Goal: Information Seeking & Learning: Learn about a topic

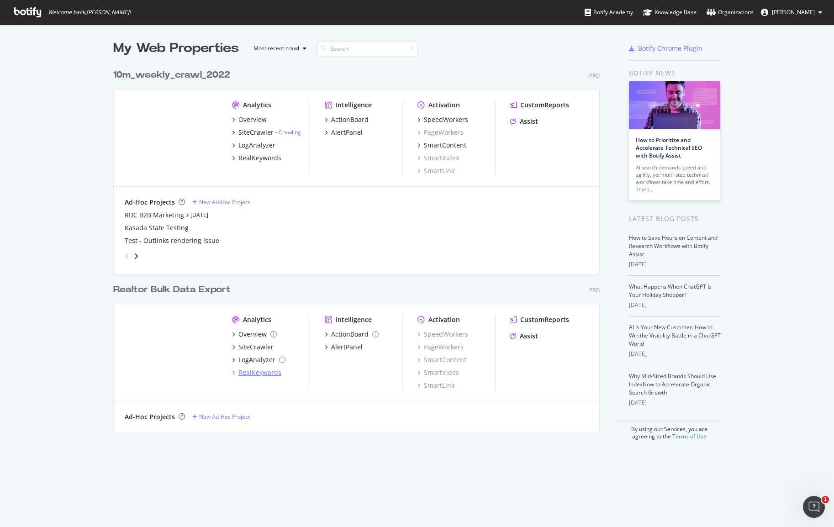
click at [252, 370] on div "RealKeywords" at bounding box center [259, 372] width 43 height 9
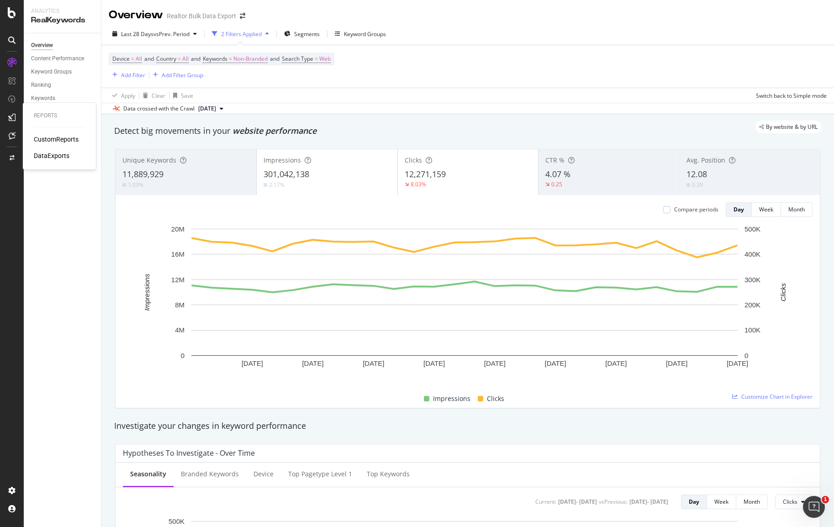
click at [55, 138] on div "CustomReports" at bounding box center [56, 139] width 45 height 9
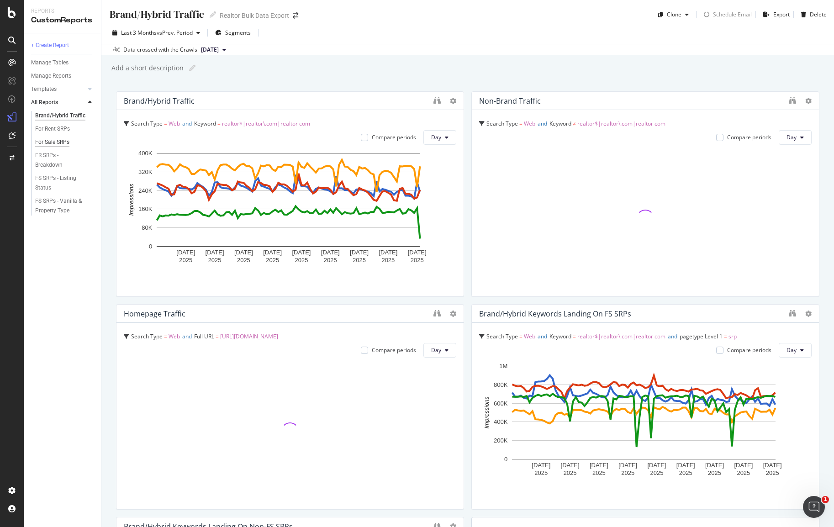
click at [49, 142] on div "For Sale SRPs" at bounding box center [52, 142] width 34 height 10
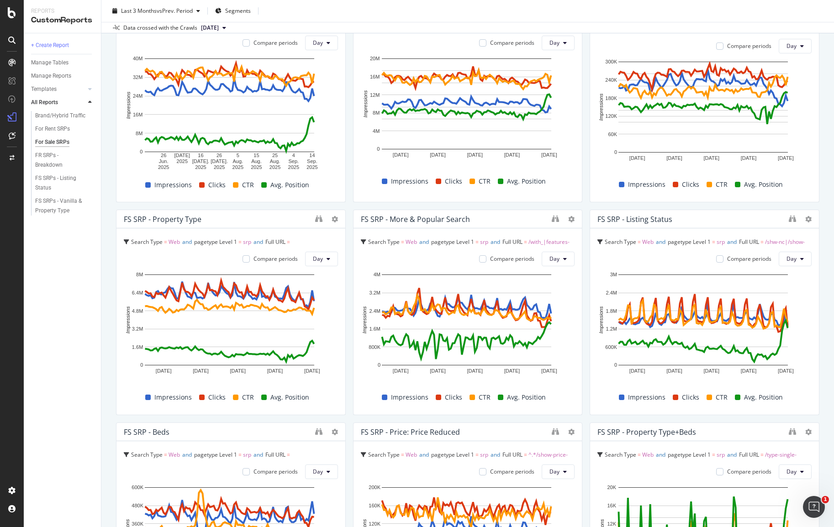
scroll to position [103, 0]
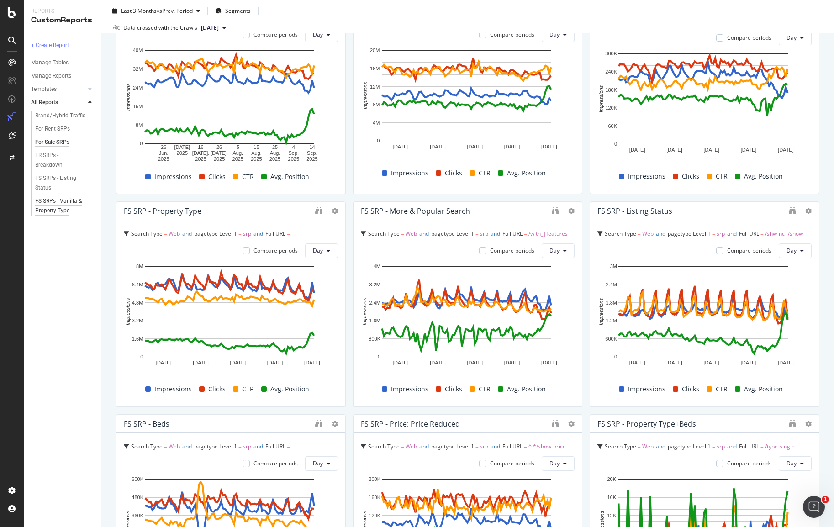
click at [55, 199] on div "FS SRPs - Vanilla & Property Type" at bounding box center [61, 205] width 53 height 19
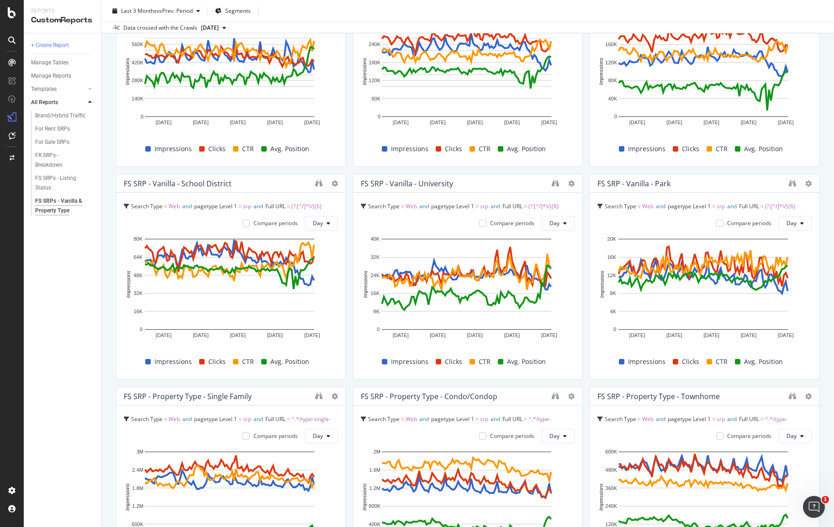
scroll to position [454, 0]
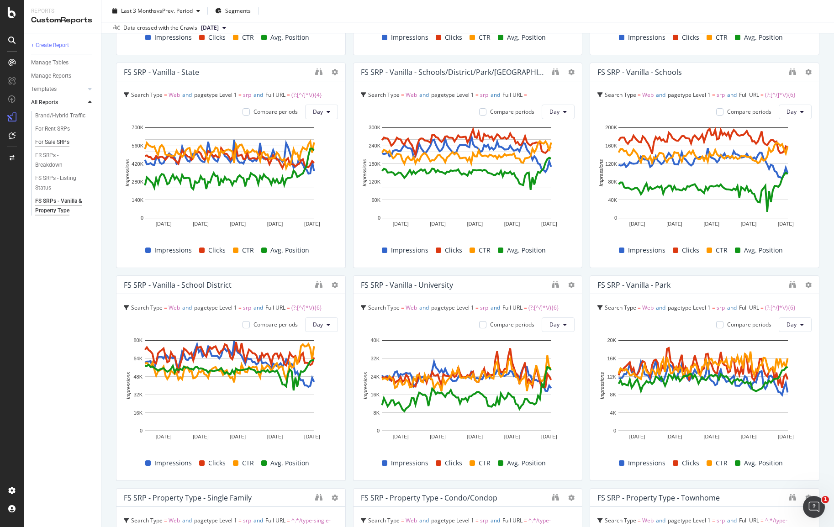
click at [48, 142] on div "For Sale SRPs" at bounding box center [52, 142] width 34 height 10
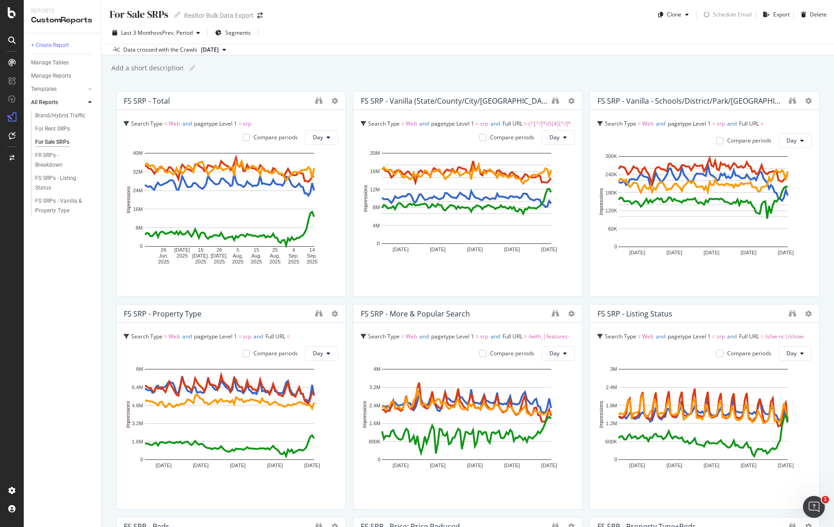
scroll to position [2, 0]
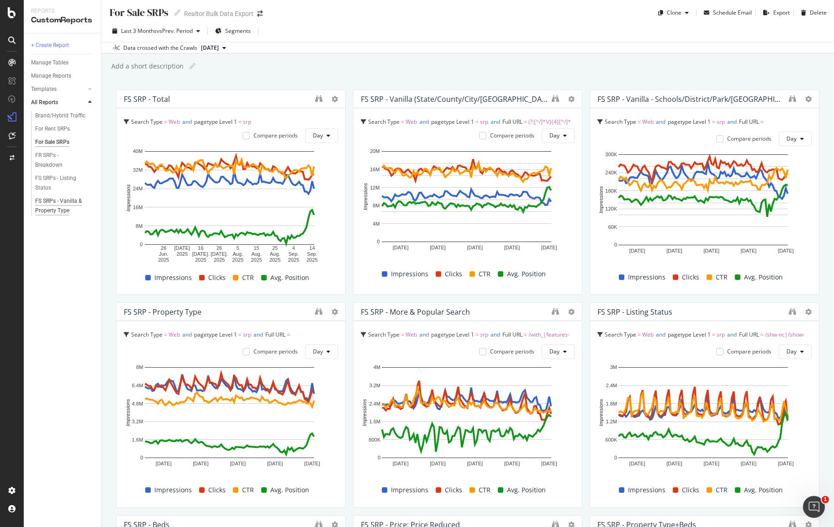
click at [49, 209] on div "FS SRPs - Vanilla & Property Type" at bounding box center [61, 205] width 53 height 19
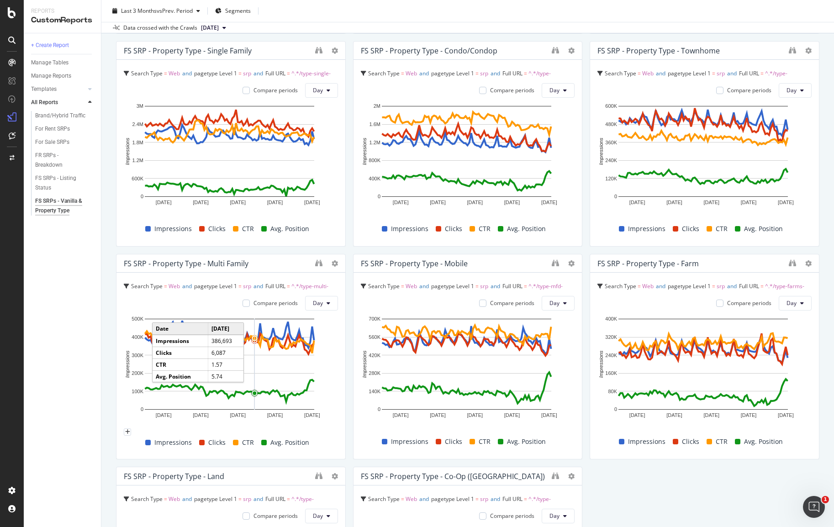
scroll to position [899, 0]
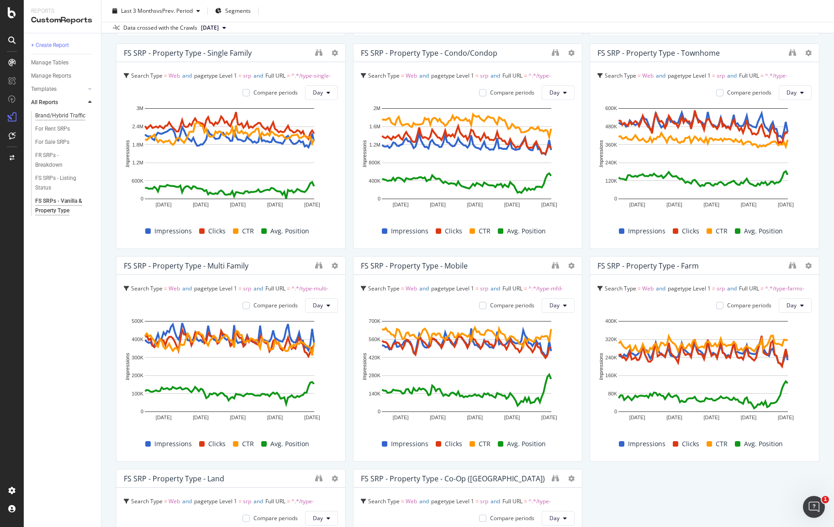
click at [60, 116] on div "Brand/Hybrid Traffic" at bounding box center [60, 116] width 50 height 10
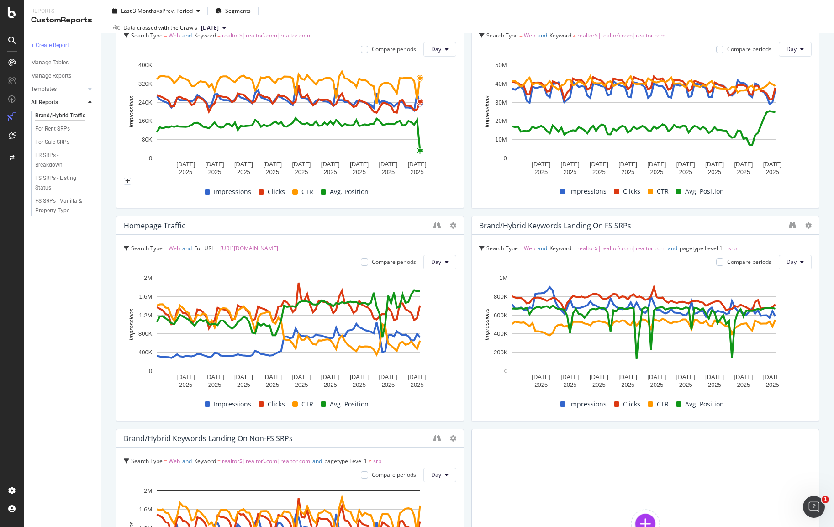
scroll to position [45, 0]
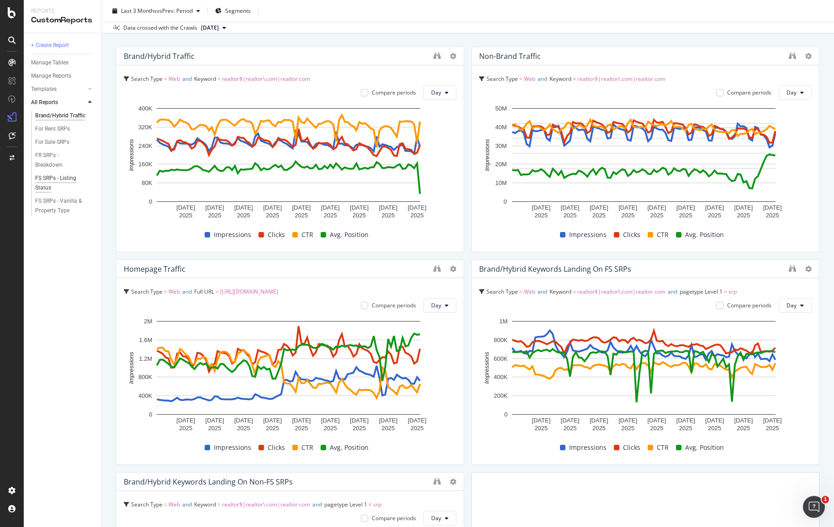
click at [49, 180] on div "FS SRPs - Listing Status" at bounding box center [60, 183] width 51 height 19
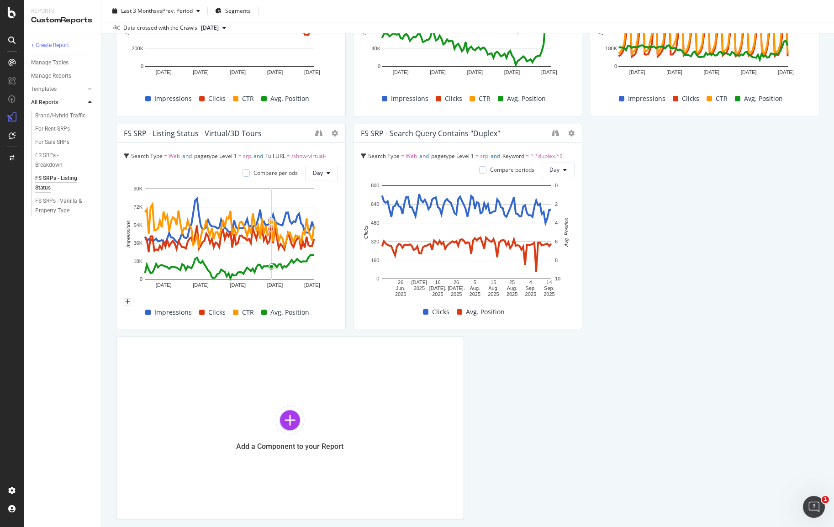
scroll to position [180, 0]
click at [48, 132] on div "RealKeywords" at bounding box center [54, 133] width 41 height 9
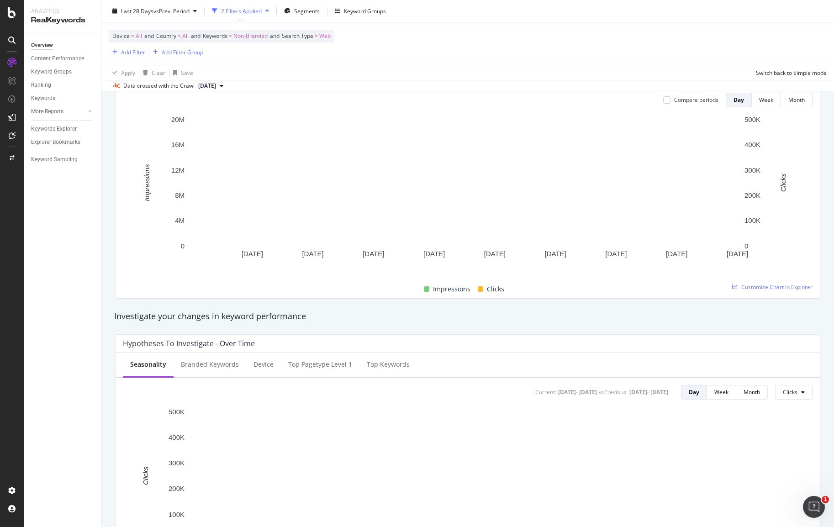
scroll to position [110, 0]
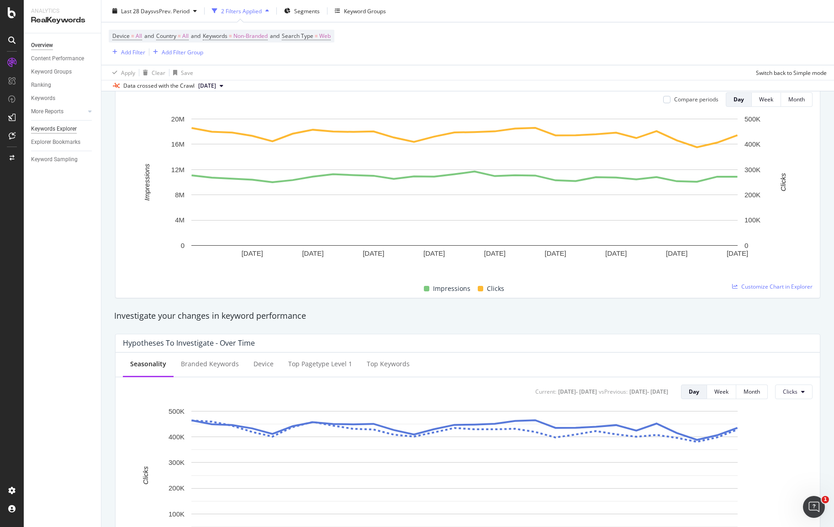
click at [65, 130] on div "Keywords Explorer" at bounding box center [54, 129] width 46 height 10
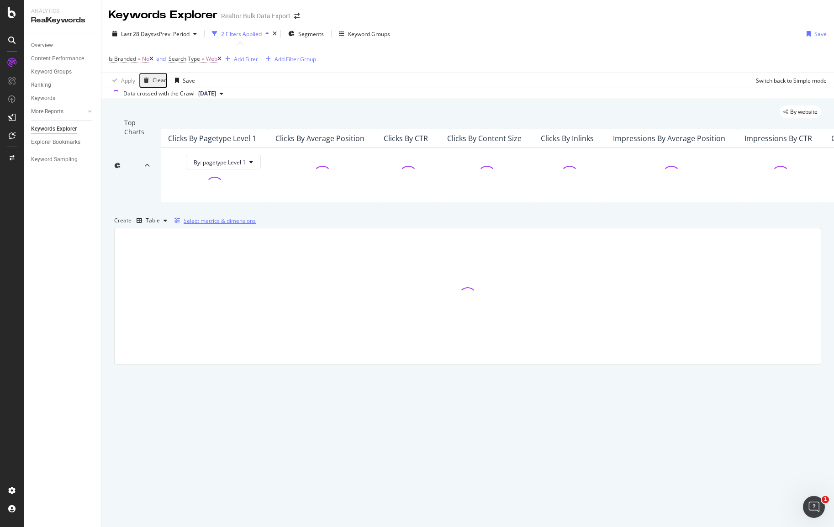
click at [256, 225] on div "Select metrics & dimensions" at bounding box center [220, 221] width 72 height 8
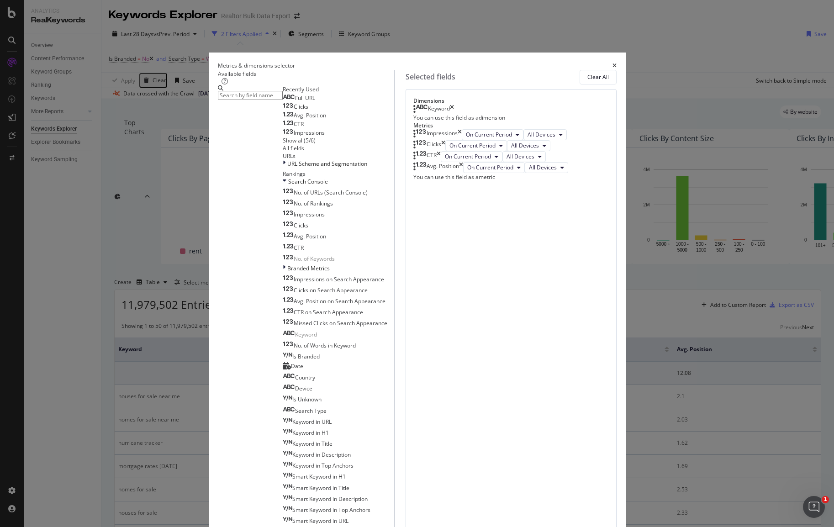
click at [283, 144] on div "Show all" at bounding box center [293, 141] width 21 height 8
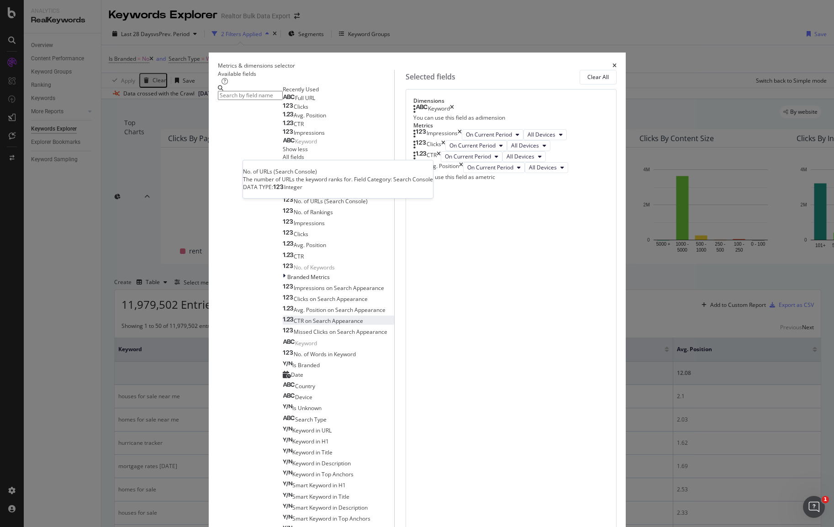
scroll to position [117, 0]
click at [612, 69] on div "Metrics & dimensions selector" at bounding box center [417, 66] width 399 height 8
click at [613, 69] on icon "times" at bounding box center [615, 65] width 4 height 5
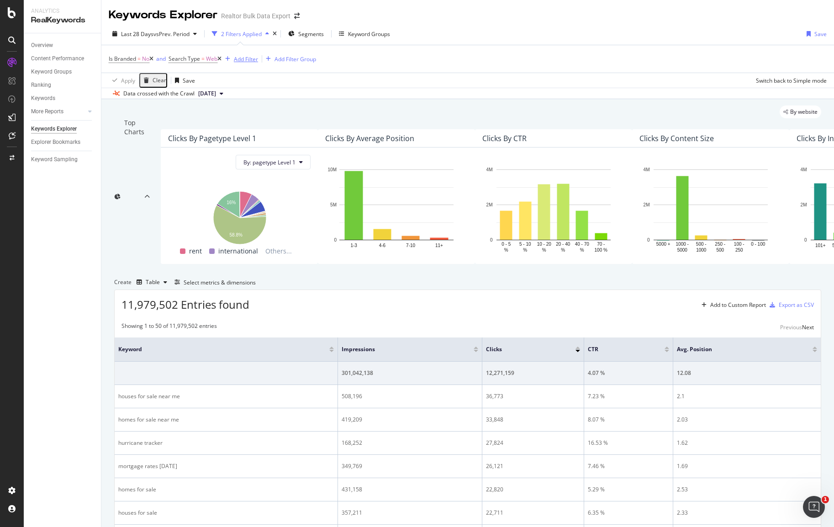
click at [243, 60] on div "Add Filter" at bounding box center [246, 59] width 24 height 8
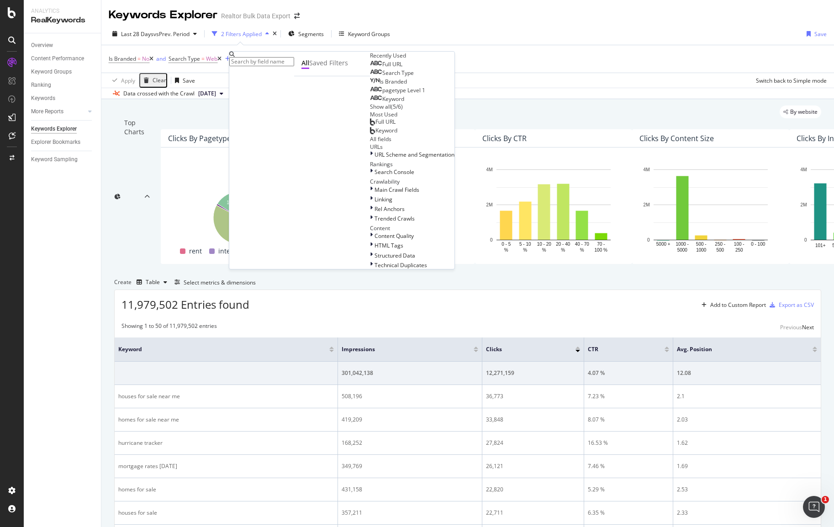
click at [370, 111] on div "Show all" at bounding box center [380, 107] width 21 height 8
click at [290, 63] on input "text" at bounding box center [261, 61] width 65 height 9
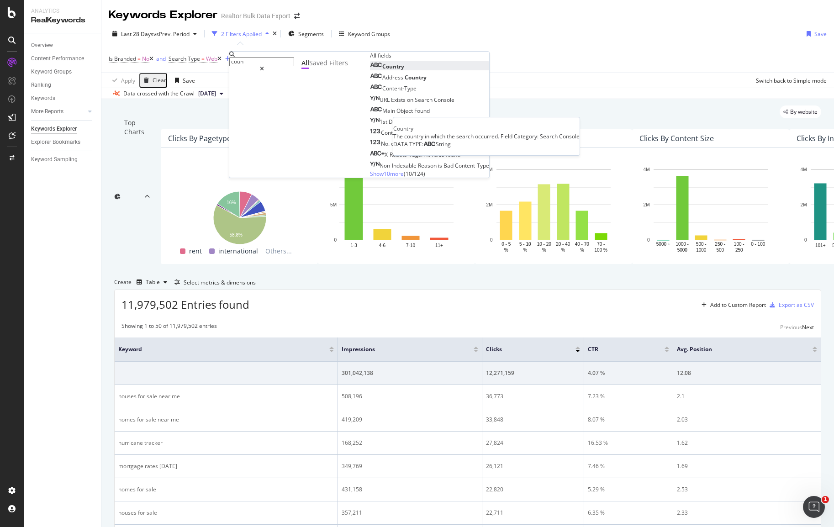
type input "coun"
click at [370, 70] on div "Country" at bounding box center [387, 67] width 34 height 8
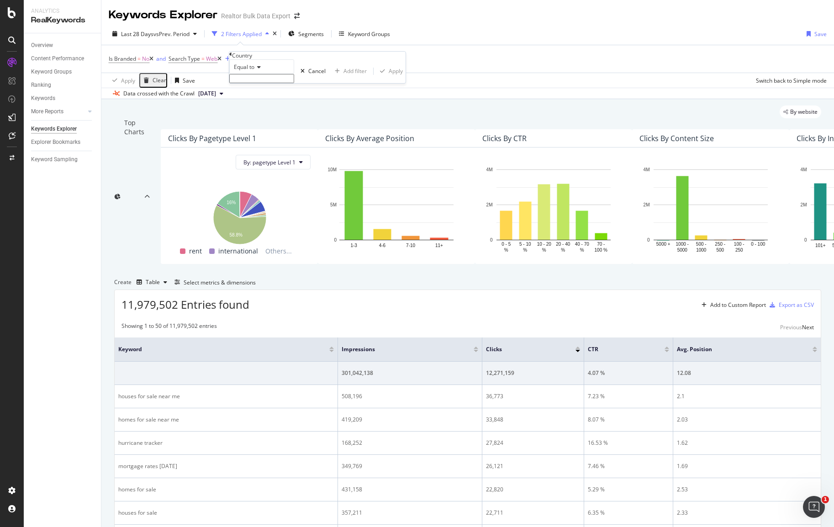
click at [260, 83] on input "text" at bounding box center [261, 78] width 65 height 9
click at [139, 65] on div "Is Branded = No and Search Type = Web and Country = missing value Add Filter Ad…" at bounding box center [468, 58] width 718 height 27
click at [335, 59] on div "Add Filter" at bounding box center [331, 59] width 24 height 8
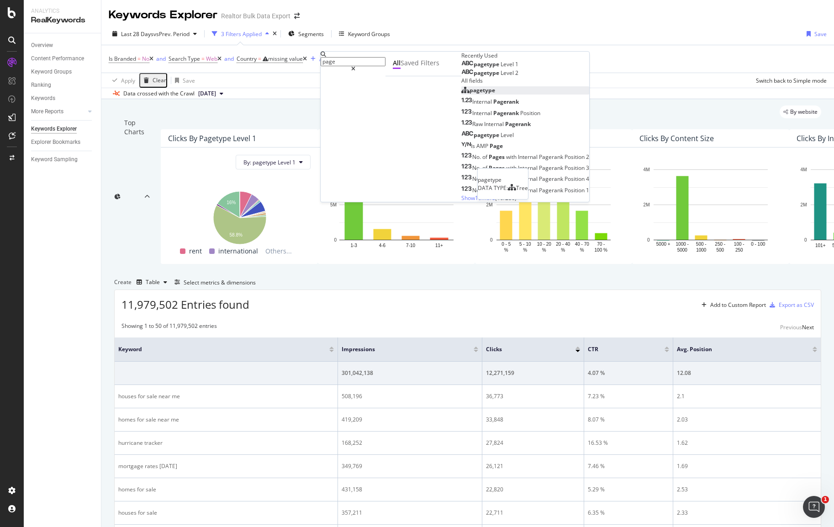
type input "page"
click at [461, 94] on div "pagetype" at bounding box center [478, 90] width 34 height 8
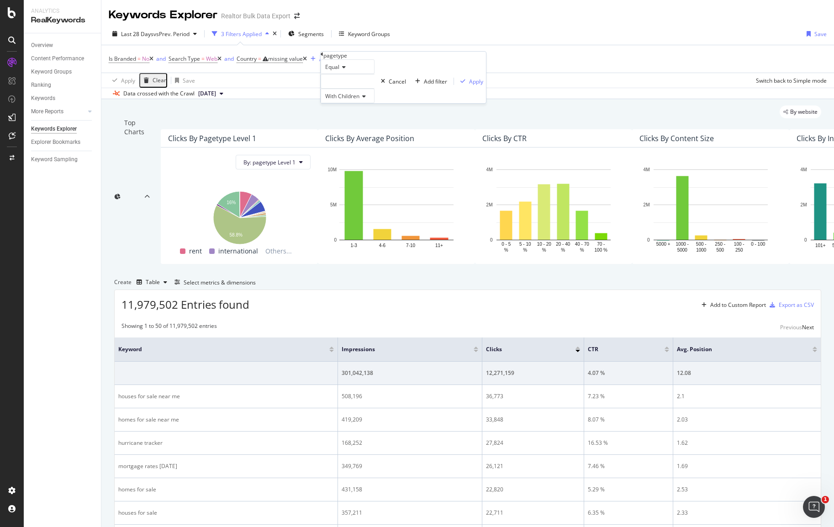
click at [356, 89] on div at bounding box center [348, 81] width 54 height 15
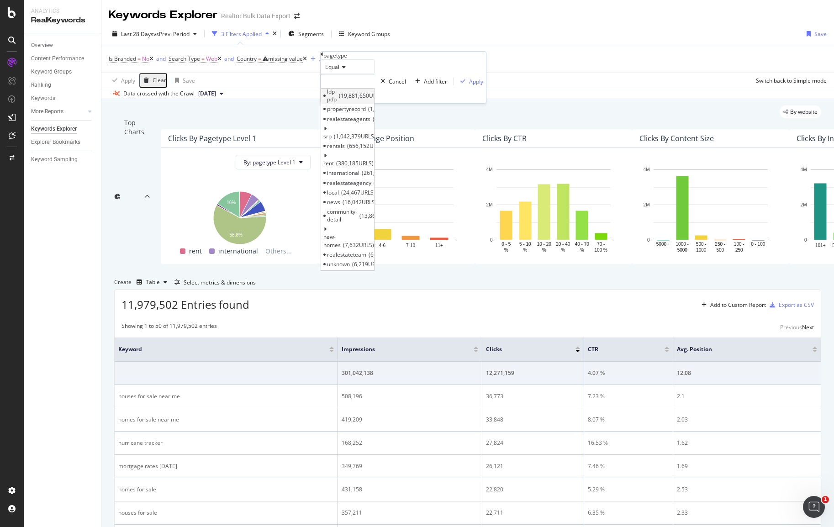
click at [364, 100] on span "19,881,650 URLS" at bounding box center [361, 96] width 45 height 8
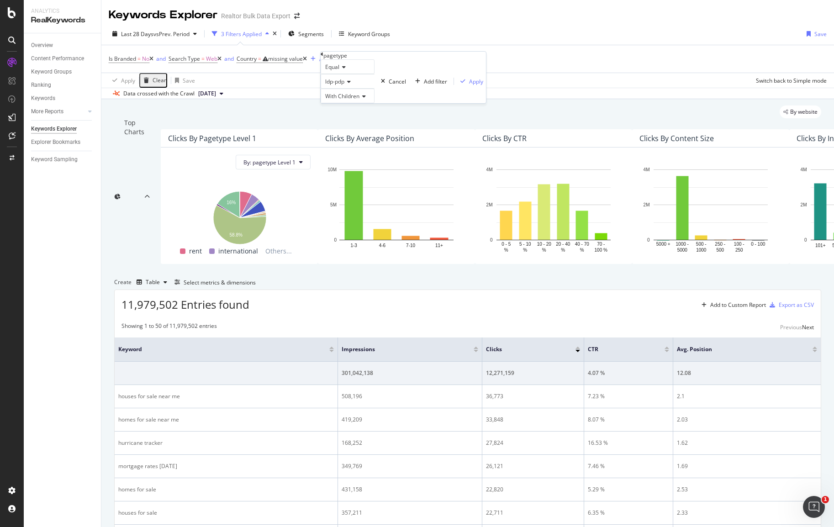
click at [351, 84] on icon at bounding box center [347, 81] width 6 height 5
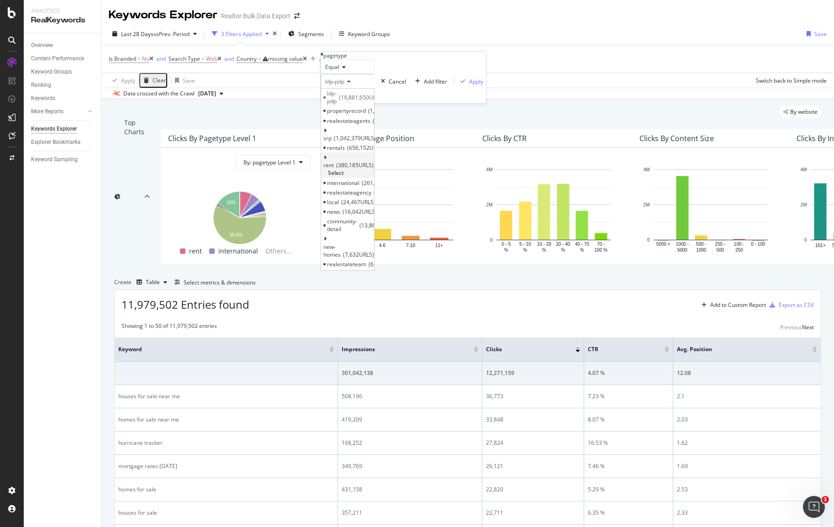
click at [327, 160] on icon at bounding box center [324, 157] width 3 height 5
click at [327, 133] on icon at bounding box center [324, 130] width 3 height 5
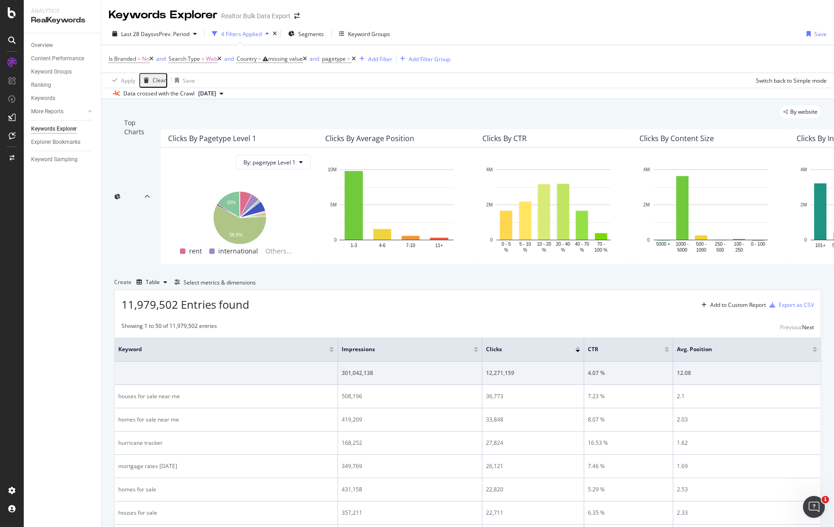
click at [517, 72] on div "Is Branded = No and Search Type = Web and Country = missing value and pagetype …" at bounding box center [468, 58] width 718 height 27
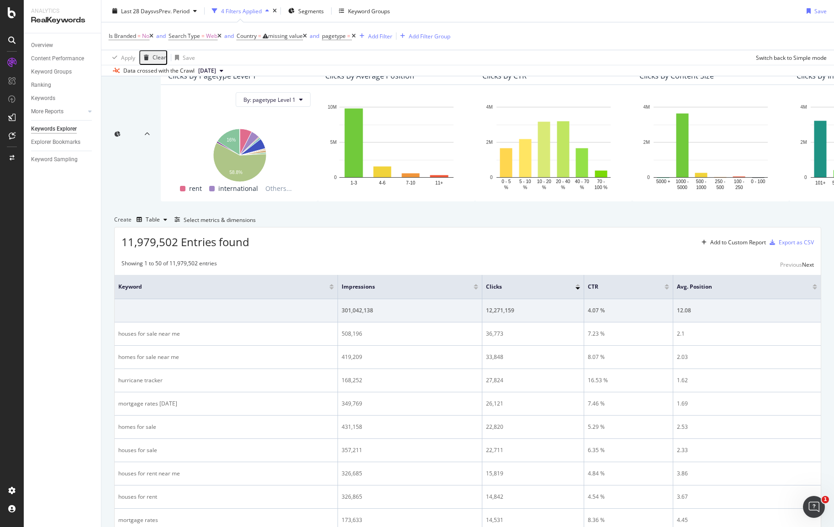
scroll to position [124, 0]
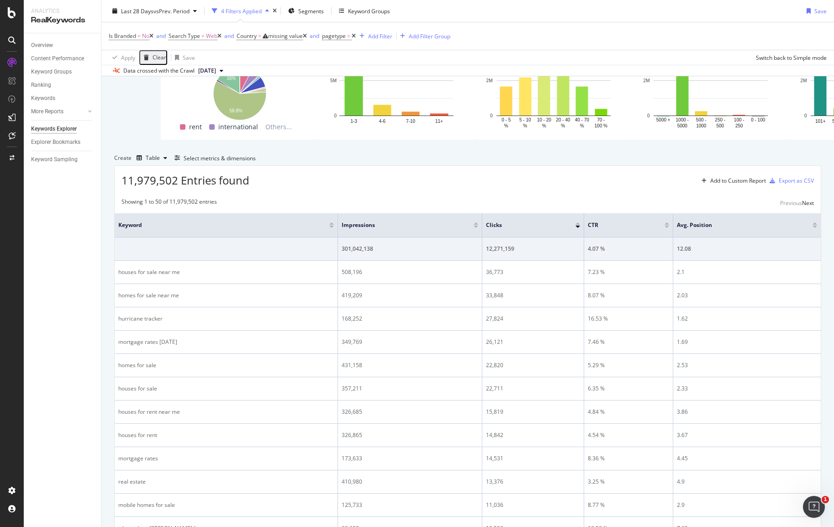
click at [523, 165] on div "Create Table Select metrics & dimensions" at bounding box center [467, 158] width 707 height 15
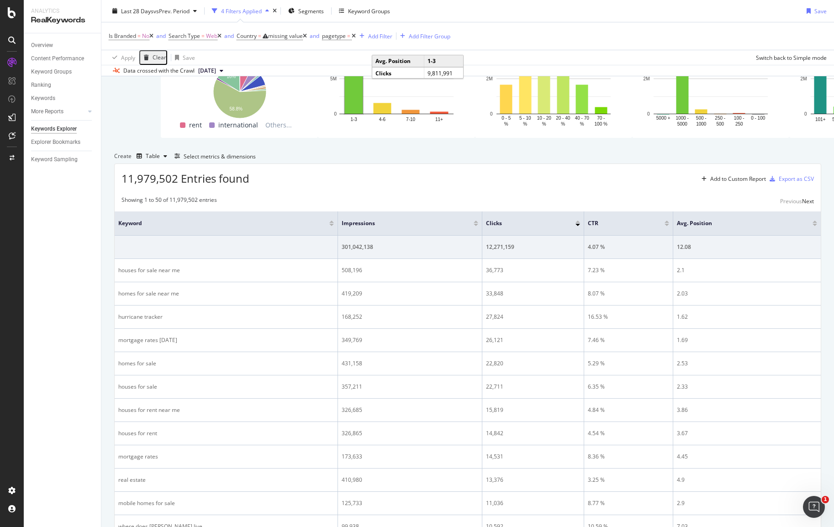
click at [307, 33] on icon at bounding box center [305, 35] width 4 height 5
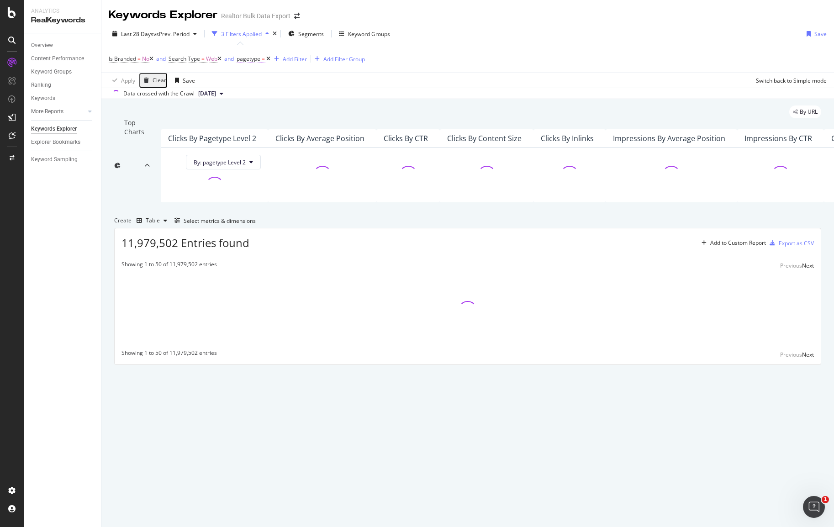
click at [259, 58] on span "pagetype" at bounding box center [249, 59] width 24 height 8
click at [272, 87] on div at bounding box center [272, 80] width 54 height 15
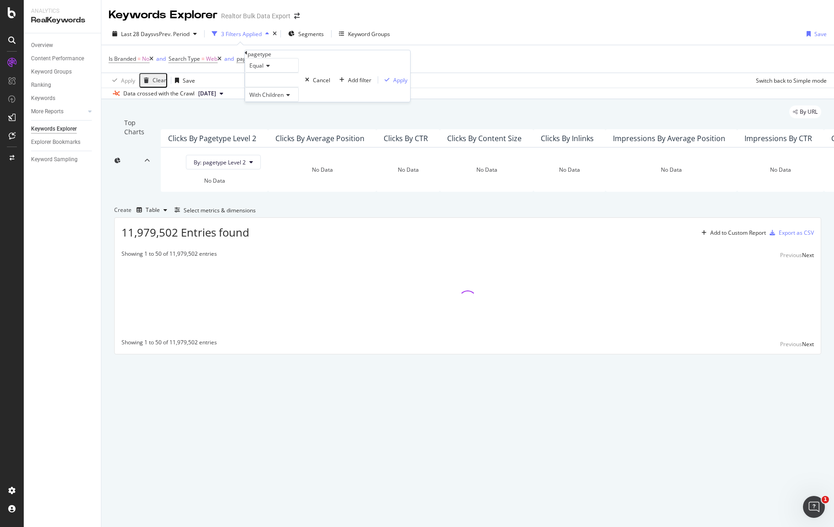
click at [285, 87] on div at bounding box center [272, 80] width 54 height 15
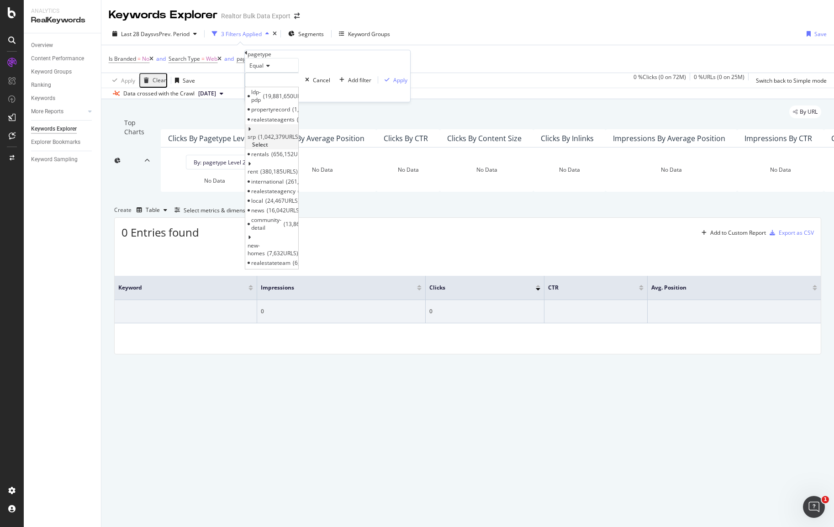
click at [256, 141] on span "srp" at bounding box center [252, 137] width 8 height 8
click at [287, 141] on span "1,042,379 URLS" at bounding box center [279, 137] width 42 height 8
click at [268, 148] on span "Select" at bounding box center [260, 145] width 16 height 8
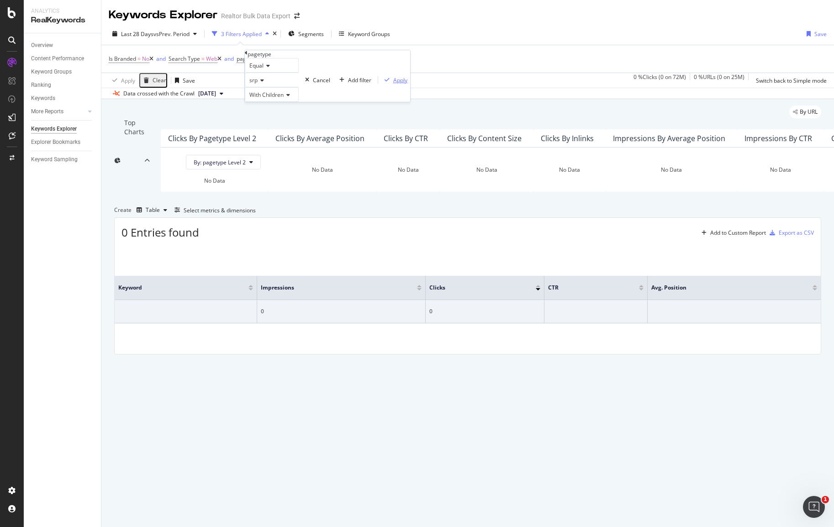
click at [393, 84] on div "Apply" at bounding box center [400, 80] width 14 height 8
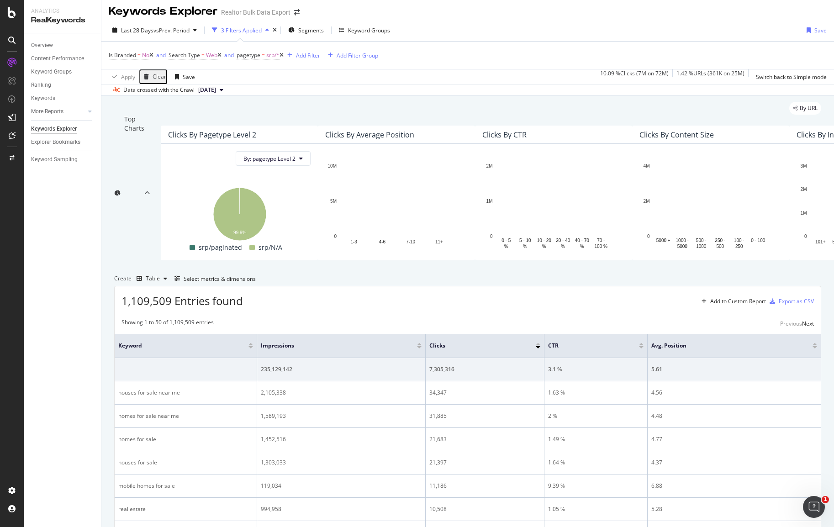
scroll to position [5, 0]
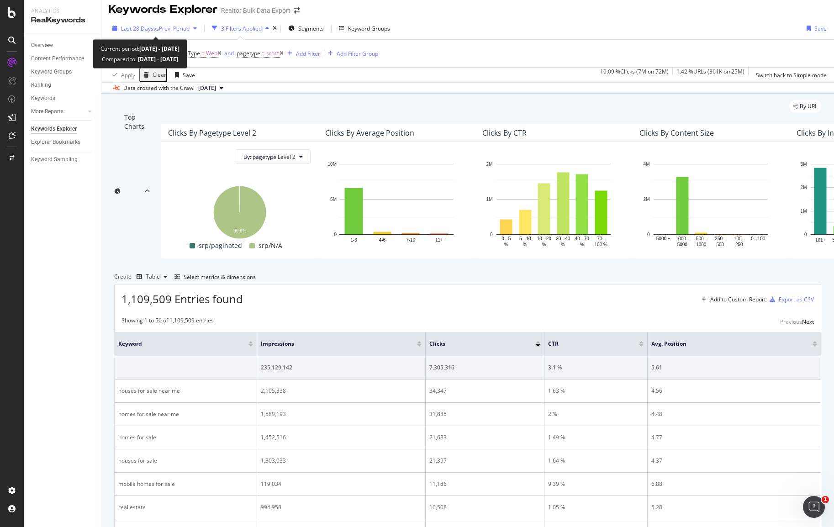
click at [195, 26] on div "button" at bounding box center [195, 28] width 11 height 5
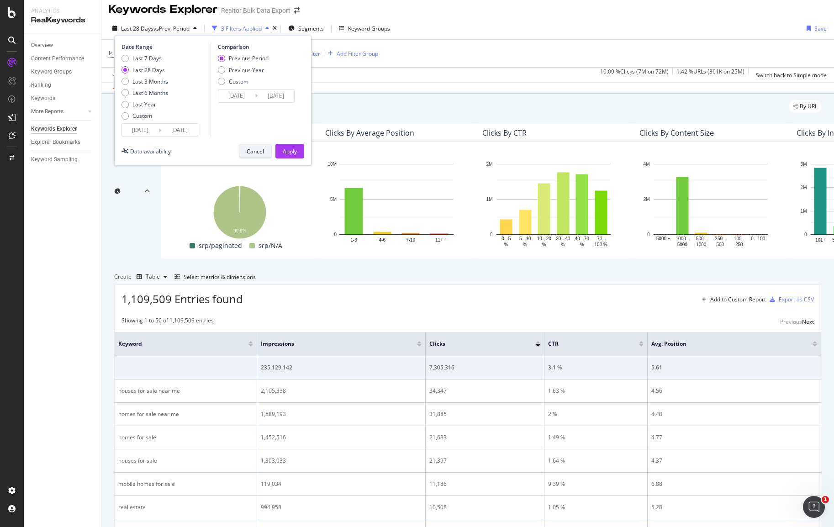
click at [257, 153] on div "Cancel" at bounding box center [255, 152] width 17 height 8
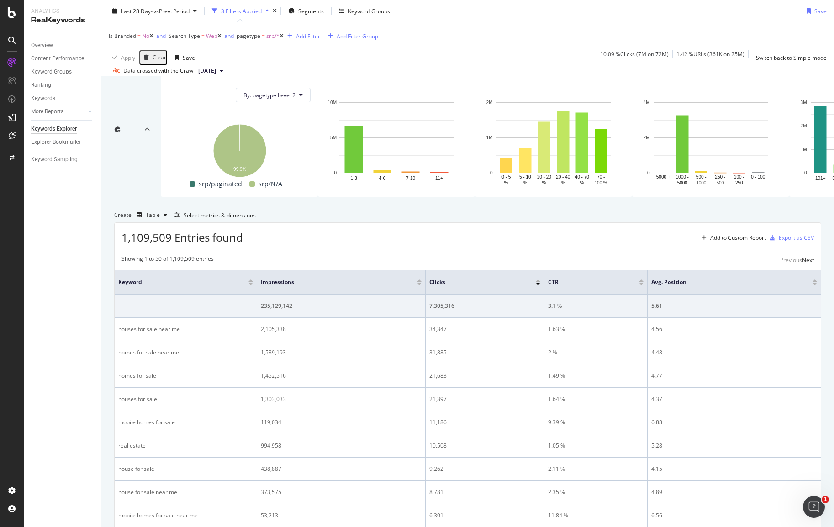
scroll to position [4, 0]
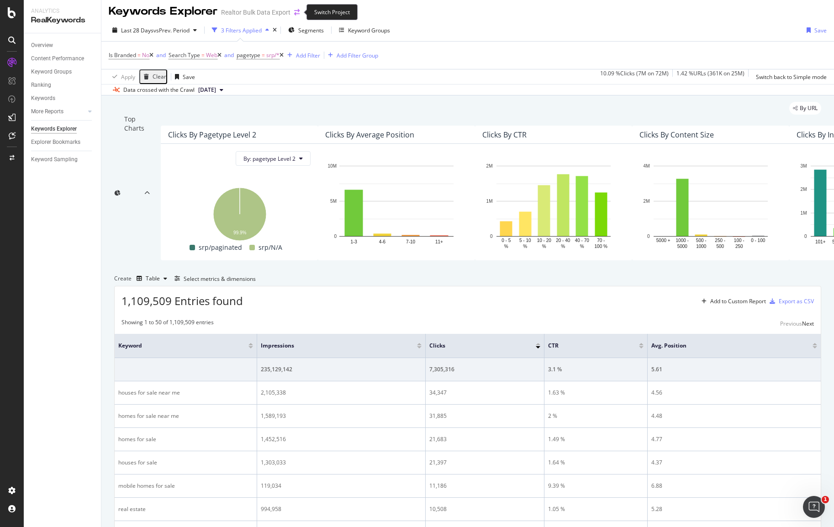
click at [295, 14] on icon "arrow-right-arrow-left" at bounding box center [296, 12] width 5 height 6
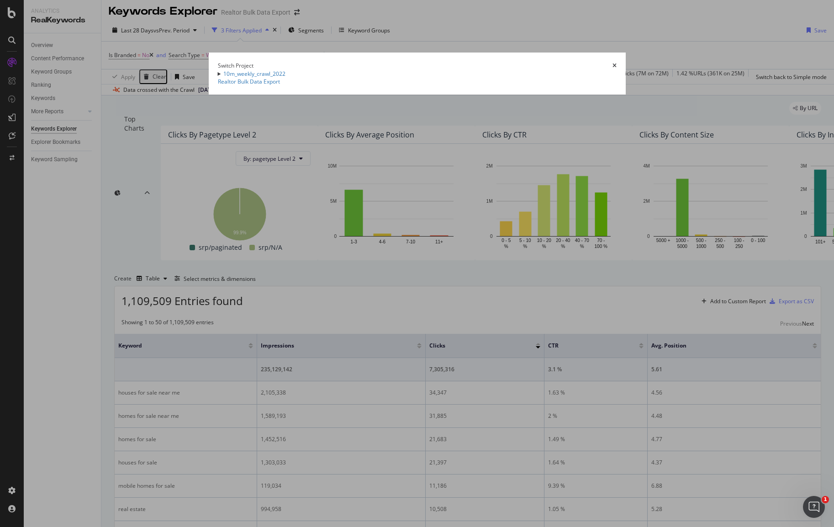
click at [617, 63] on icon "times" at bounding box center [615, 65] width 4 height 5
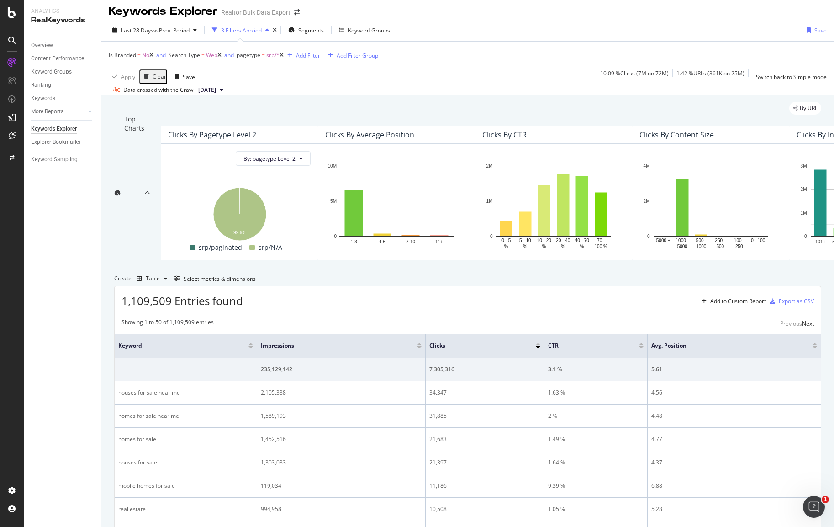
scroll to position [5, 0]
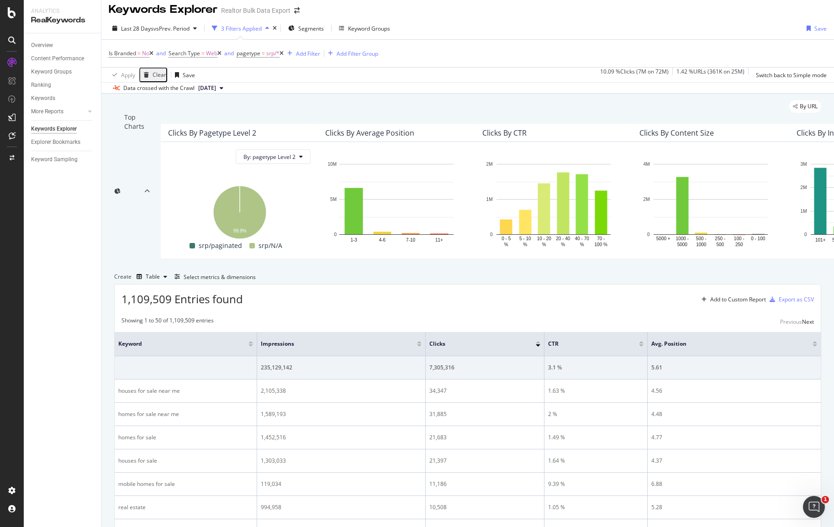
click at [216, 86] on span "[DATE]" at bounding box center [207, 88] width 18 height 8
click at [359, 111] on div "By URL" at bounding box center [467, 106] width 707 height 13
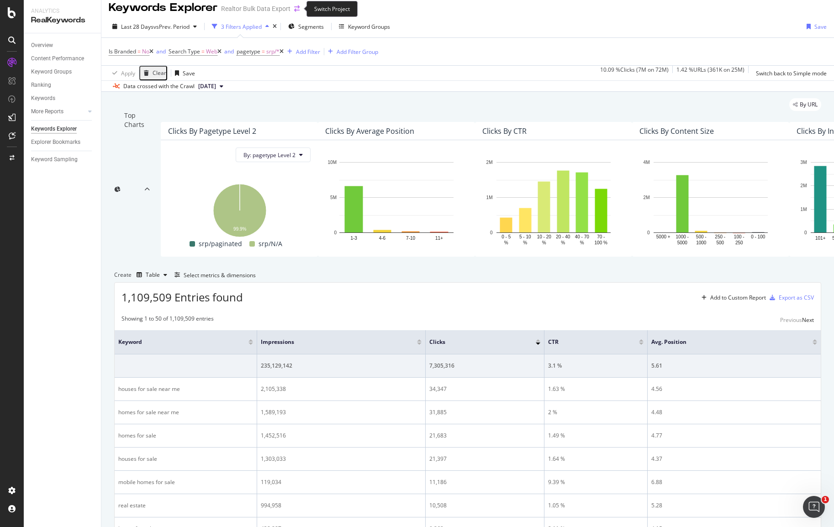
click at [297, 11] on icon "arrow-right-arrow-left" at bounding box center [296, 8] width 5 height 6
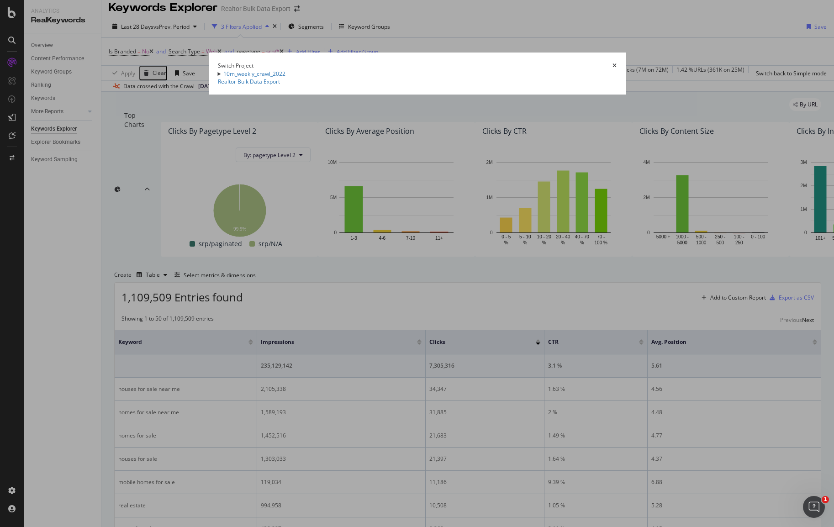
click at [617, 63] on icon "times" at bounding box center [615, 65] width 4 height 5
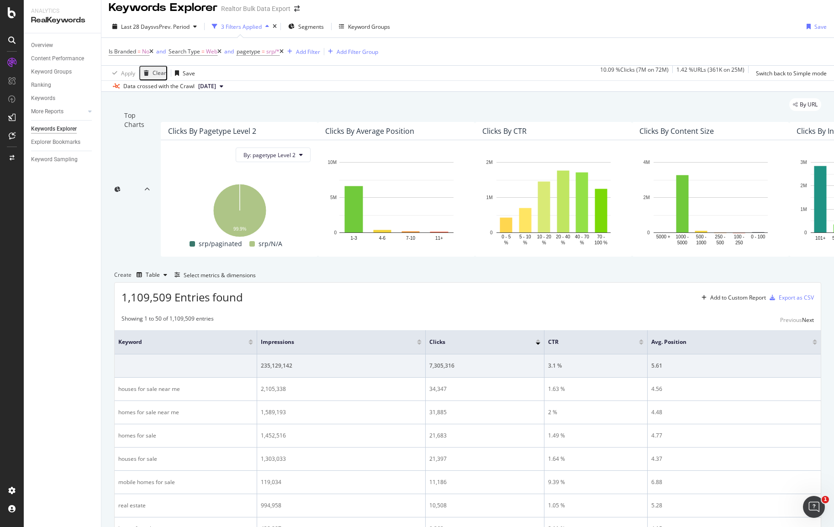
click at [211, 88] on span "[DATE]" at bounding box center [207, 86] width 18 height 8
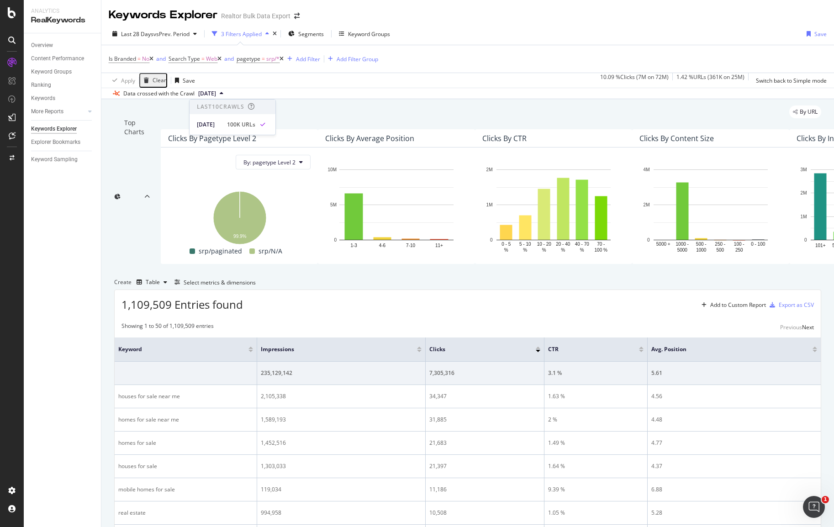
click at [227, 94] on button "[DATE]" at bounding box center [211, 93] width 32 height 11
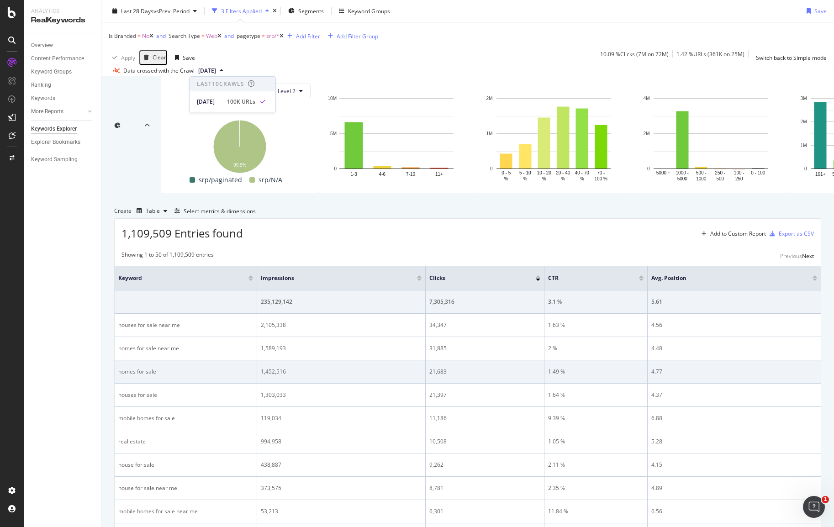
scroll to position [81, 0]
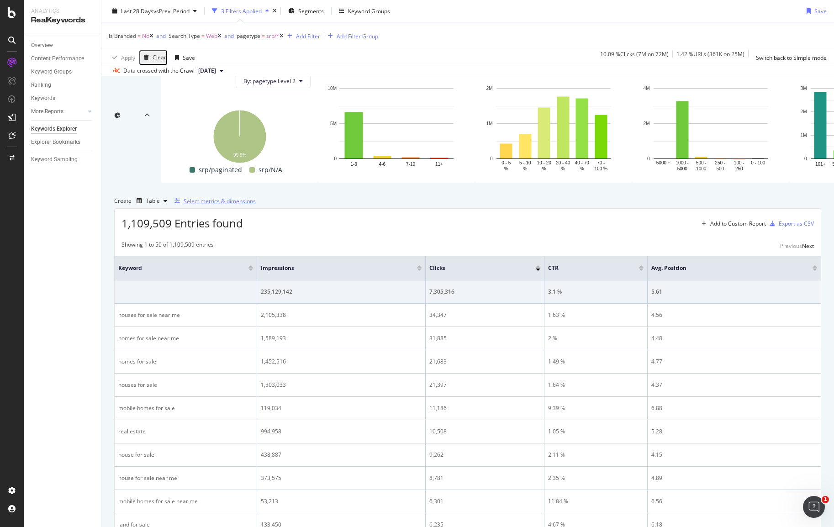
click at [256, 205] on div "Select metrics & dimensions" at bounding box center [220, 201] width 72 height 8
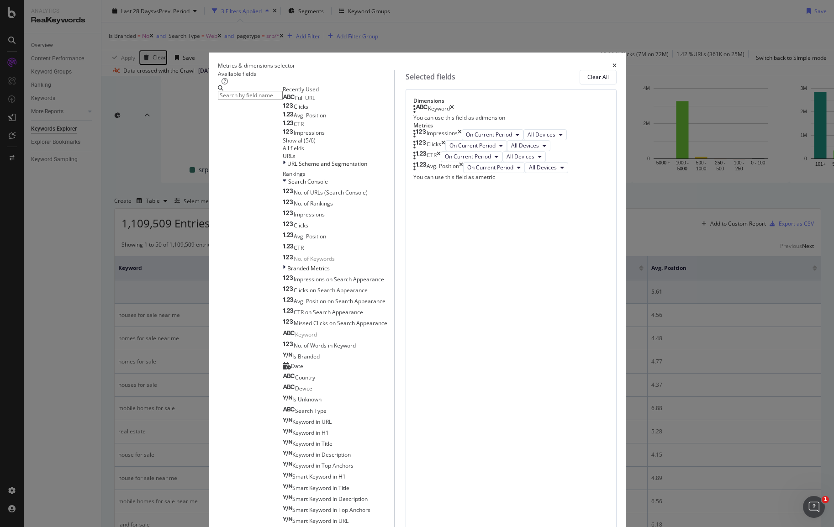
click at [295, 102] on span "Full URL" at bounding box center [305, 98] width 20 height 8
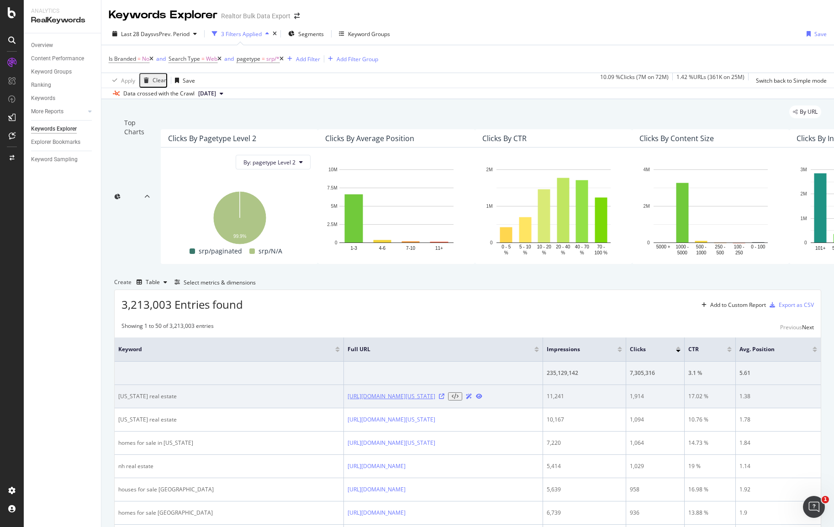
click at [376, 401] on link "[URL][DOMAIN_NAME][US_STATE]" at bounding box center [392, 396] width 88 height 8
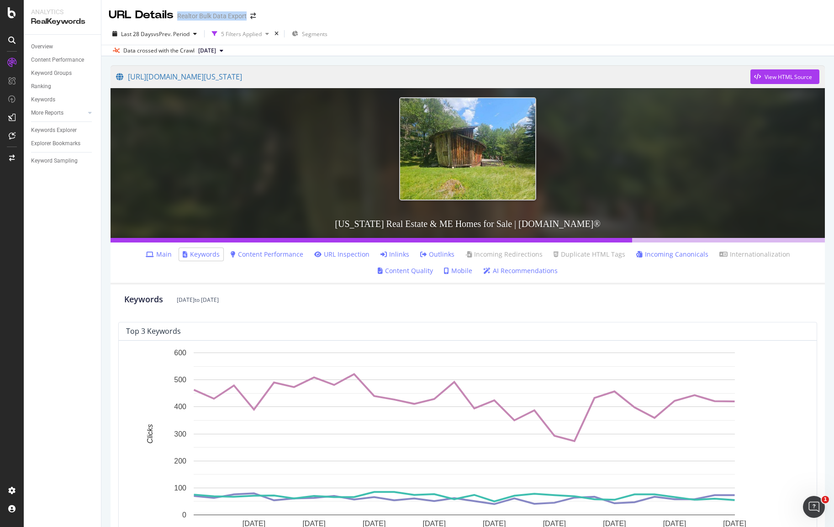
drag, startPoint x: 183, startPoint y: 16, endPoint x: 260, endPoint y: 21, distance: 77.8
click at [260, 21] on div "URL Details Realtor Bulk Data Export" at bounding box center [187, 15] width 156 height 16
click at [12, 15] on icon at bounding box center [12, 12] width 8 height 11
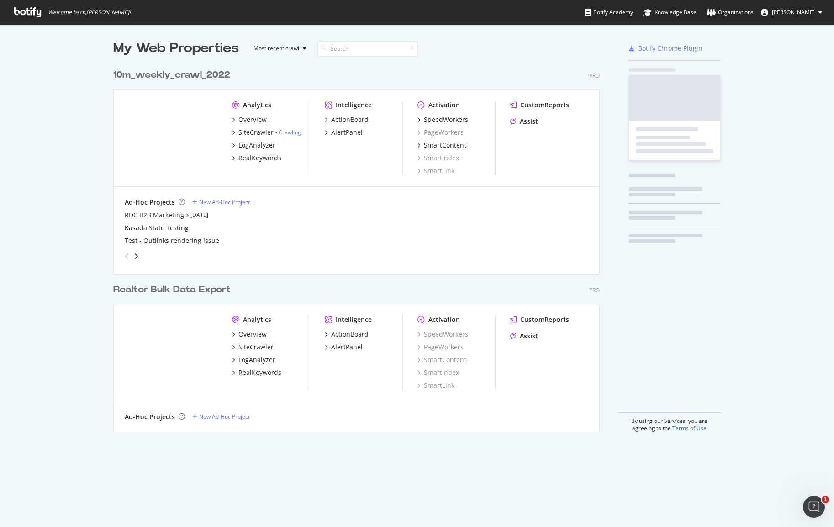
scroll to position [520, 820]
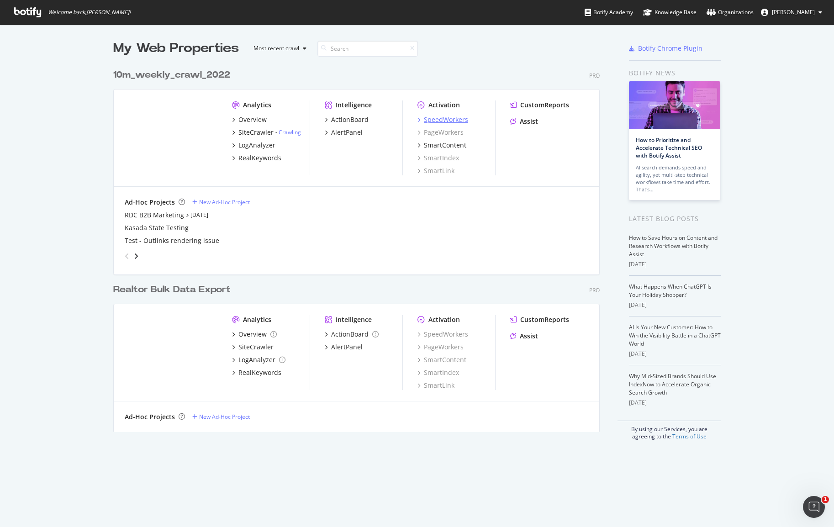
click at [445, 118] on div "SpeedWorkers" at bounding box center [446, 119] width 44 height 9
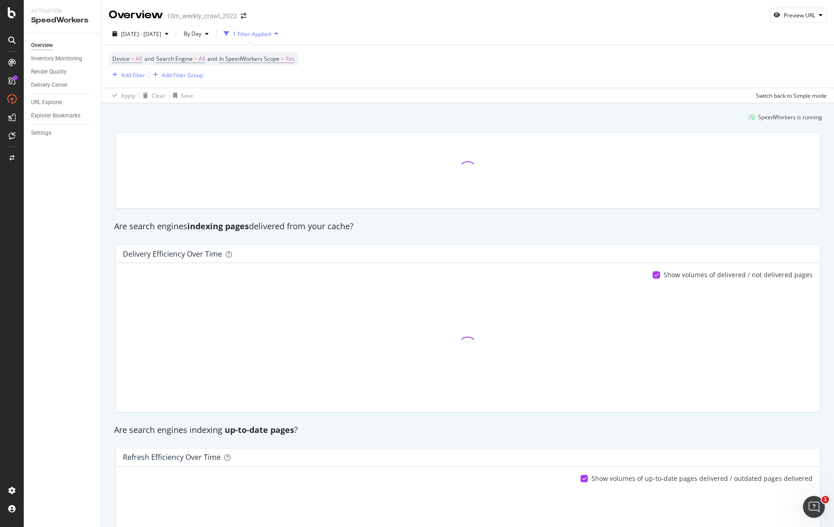
scroll to position [2, 0]
click at [69, 59] on div "Inventory Monitoring" at bounding box center [56, 59] width 51 height 10
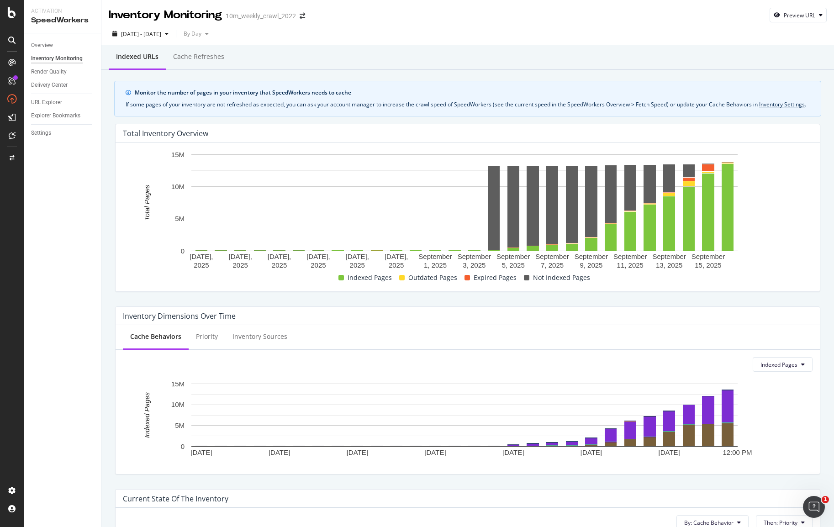
click at [755, 228] on rect "A chart." at bounding box center [464, 210] width 683 height 121
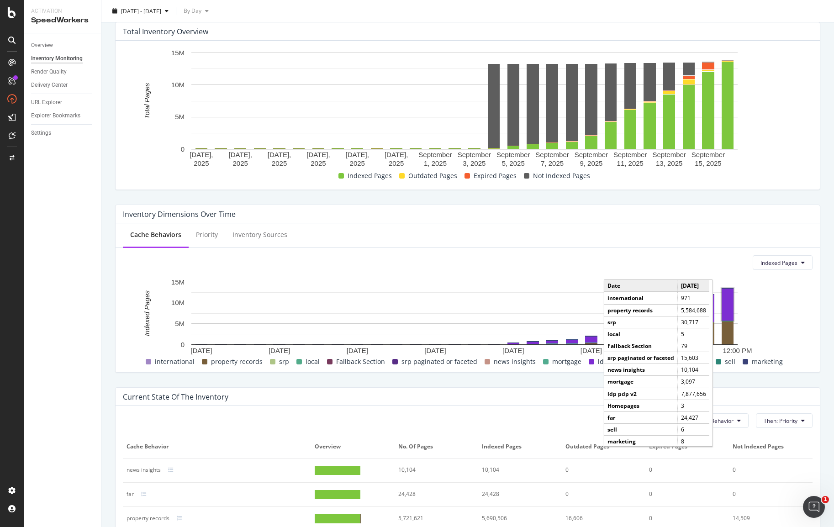
scroll to position [104, 0]
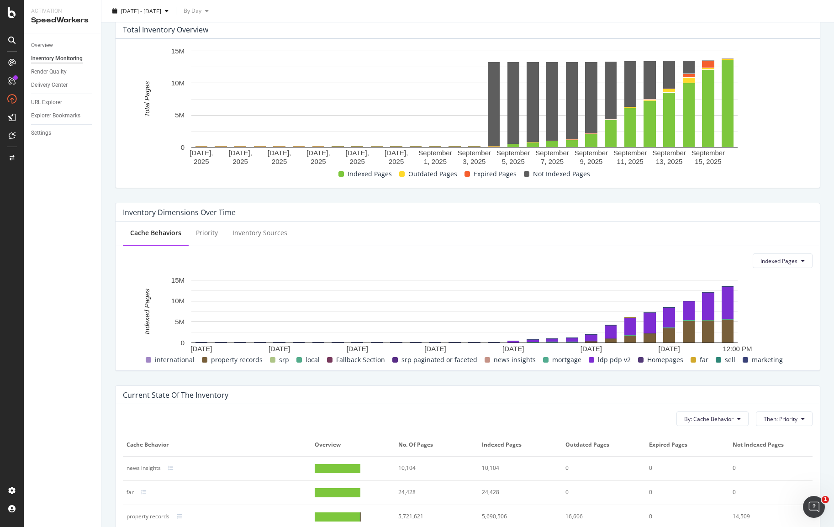
click at [784, 333] on rect "A chart." at bounding box center [464, 314] width 683 height 79
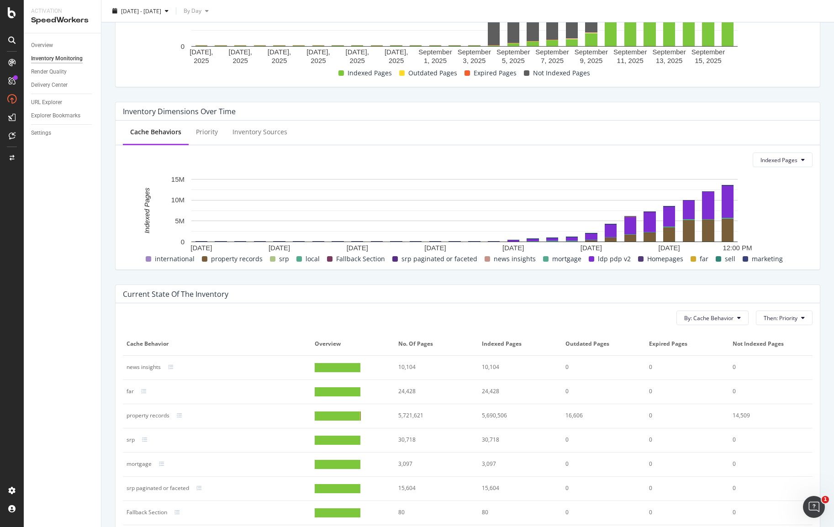
scroll to position [212, 0]
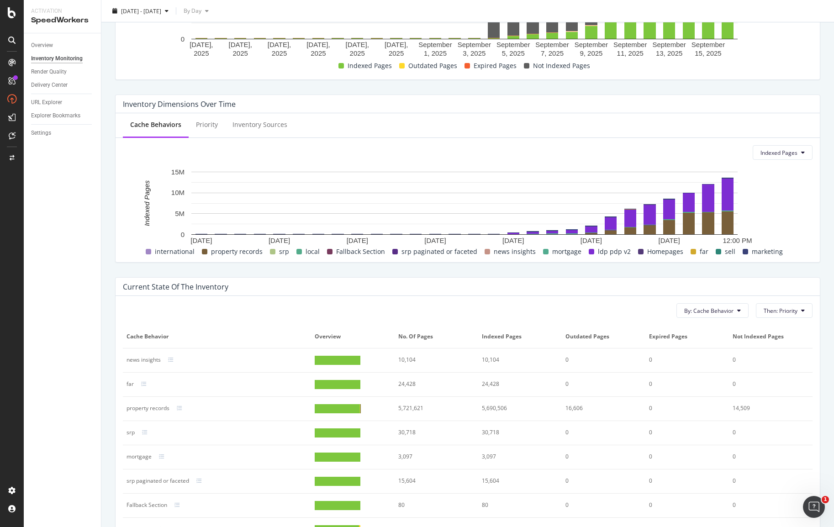
click at [606, 304] on div "By: Cache Behavior Then: Priority Cache Behavior Overview No. of Pages Indexed …" at bounding box center [468, 416] width 704 height 240
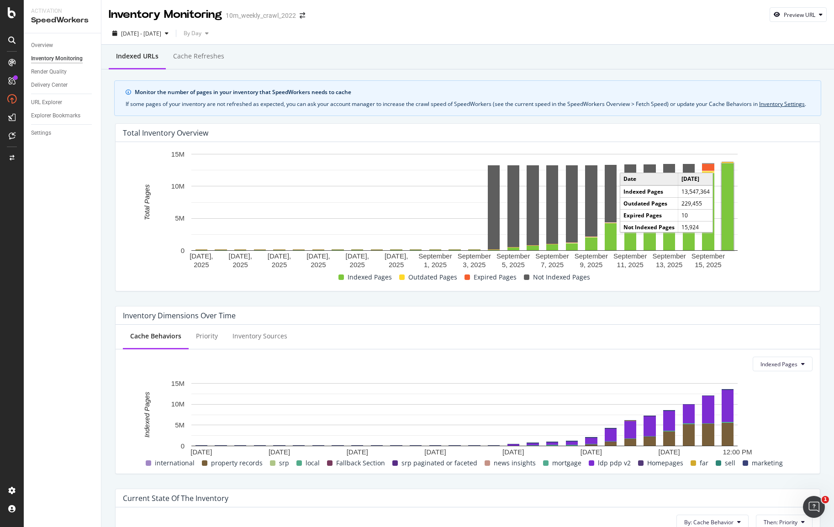
scroll to position [0, 0]
click at [729, 215] on rect "A chart." at bounding box center [728, 207] width 12 height 87
click at [761, 245] on rect "A chart." at bounding box center [464, 210] width 683 height 121
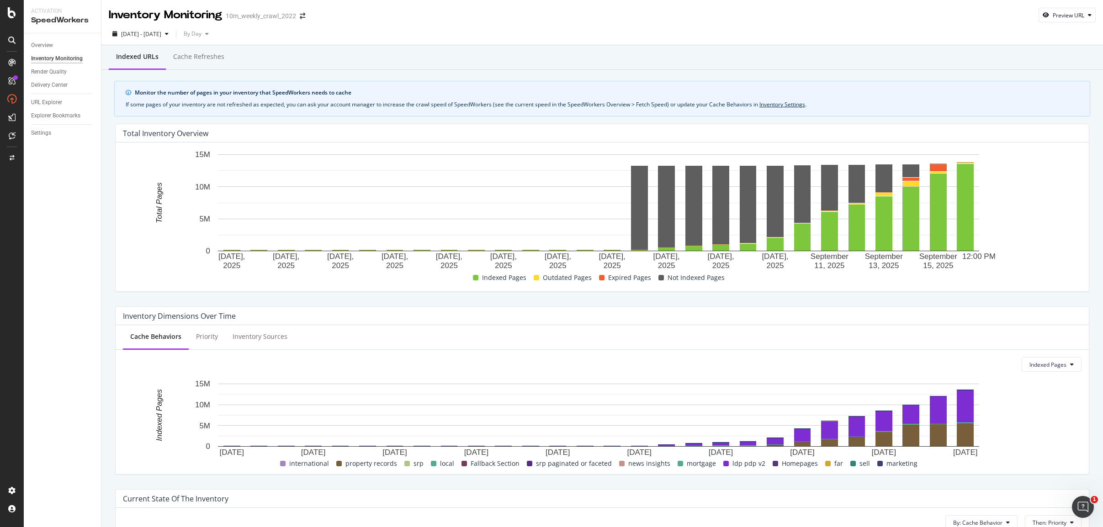
scroll to position [2, 0]
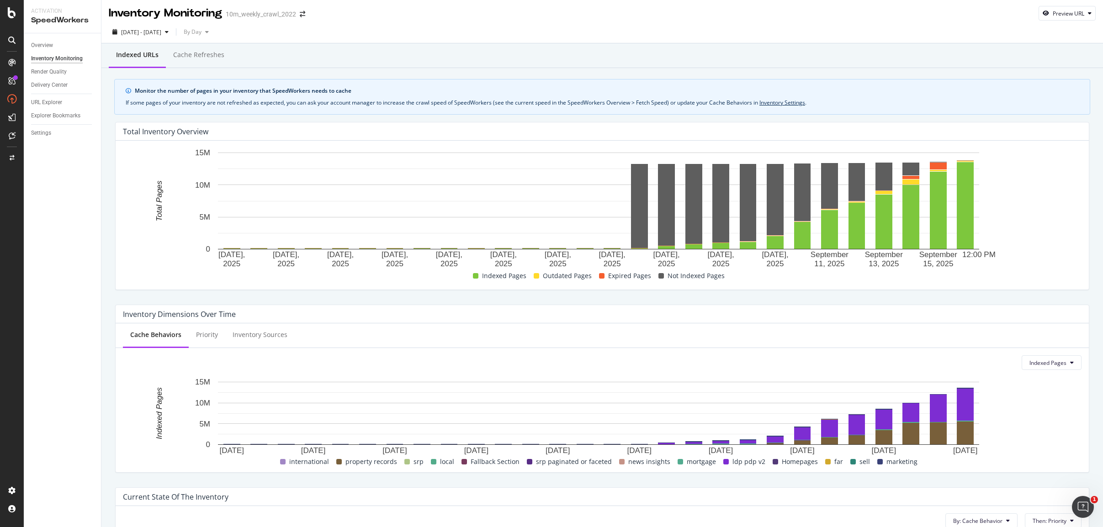
click at [834, 71] on div "Indexed URLs Cache refreshes Monitor the number of pages in your inventory that…" at bounding box center [601, 414] width 1001 height 743
click at [834, 167] on rect "A chart." at bounding box center [937, 166] width 17 height 7
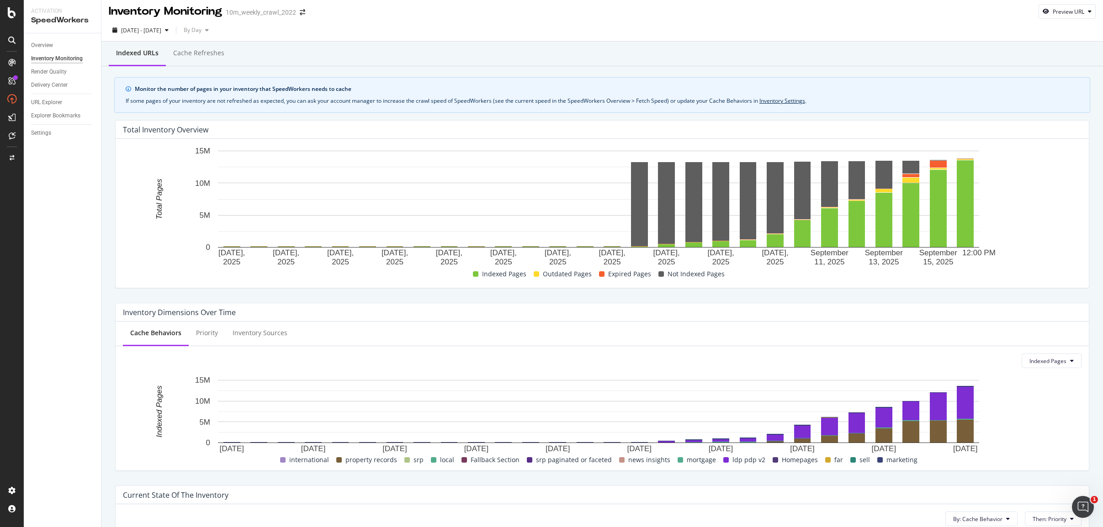
click at [502, 51] on div "Indexed URLs Cache refreshes" at bounding box center [601, 54] width 1001 height 25
click at [215, 48] on div "Cache refreshes" at bounding box center [199, 53] width 66 height 25
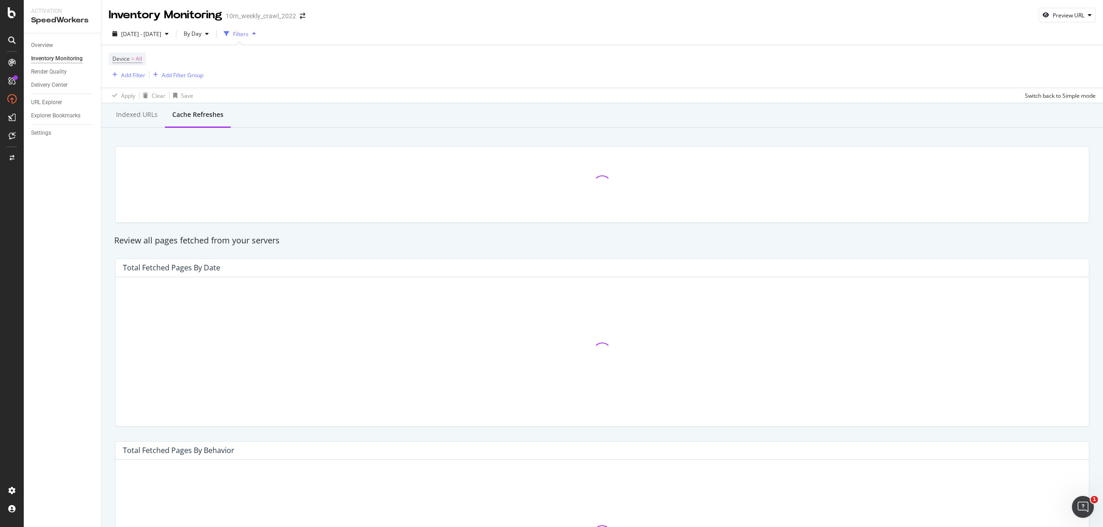
scroll to position [2, 0]
click at [143, 113] on div "Indexed URLs" at bounding box center [137, 112] width 42 height 9
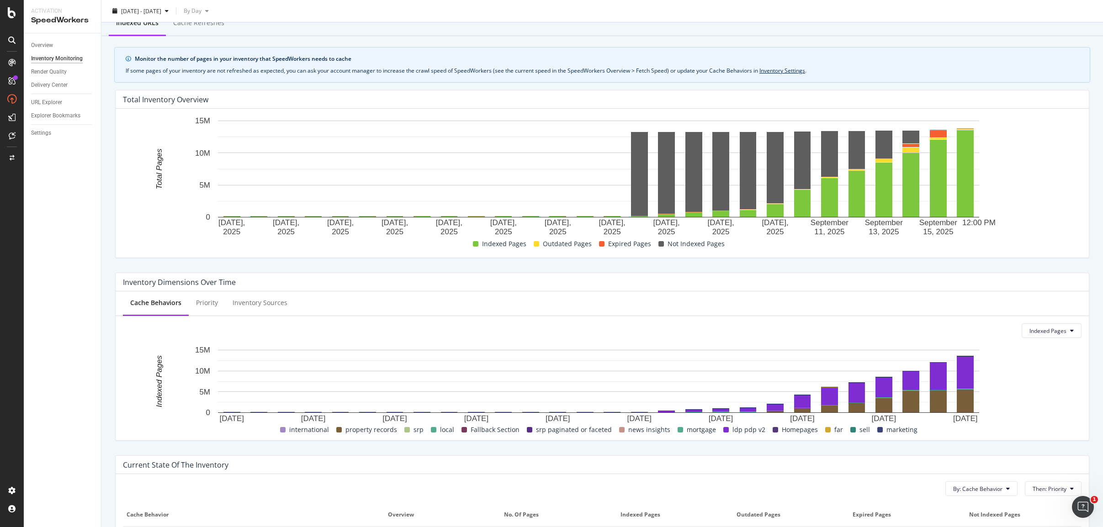
scroll to position [103, 0]
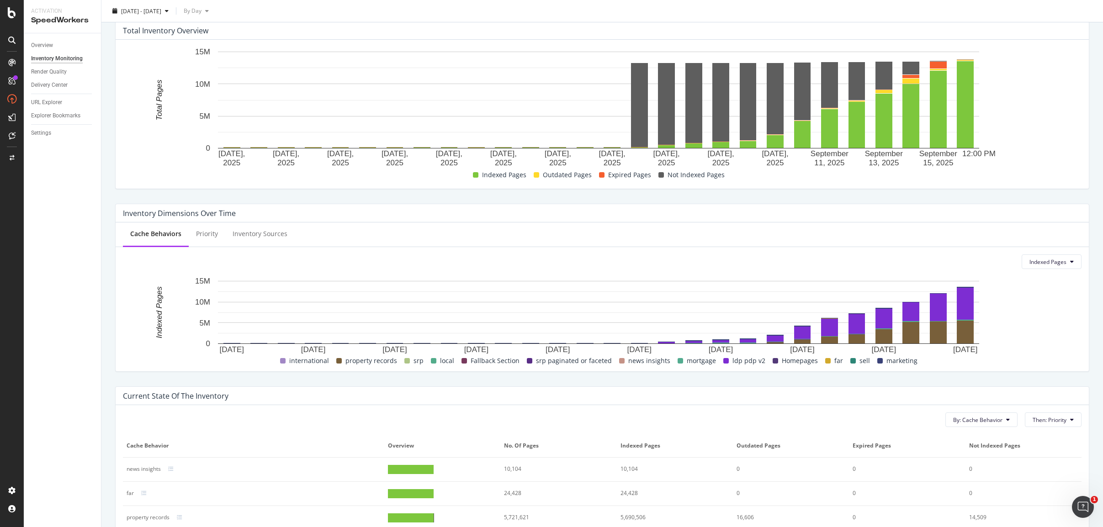
click at [834, 300] on rect "A chart." at bounding box center [598, 315] width 951 height 79
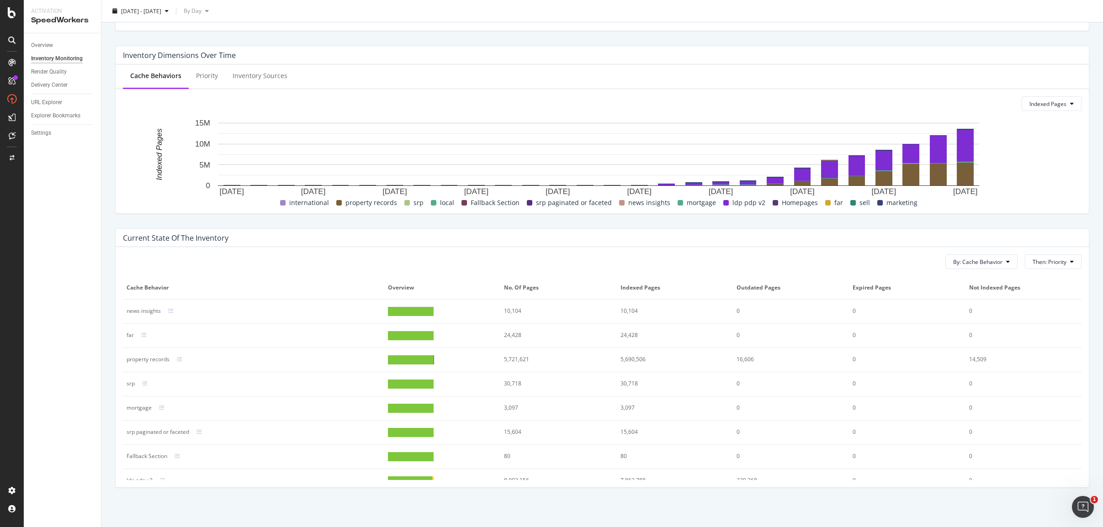
click at [834, 195] on rect "A chart." at bounding box center [598, 157] width 951 height 79
drag, startPoint x: 644, startPoint y: 356, endPoint x: 602, endPoint y: 356, distance: 41.1
click at [602, 356] on tr "property records 5,721,621 5,690,506 16,606 0 14,509" at bounding box center [602, 360] width 958 height 24
click at [632, 364] on td "5,690,506" at bounding box center [675, 360] width 116 height 24
click at [416, 359] on div at bounding box center [410, 359] width 45 height 9
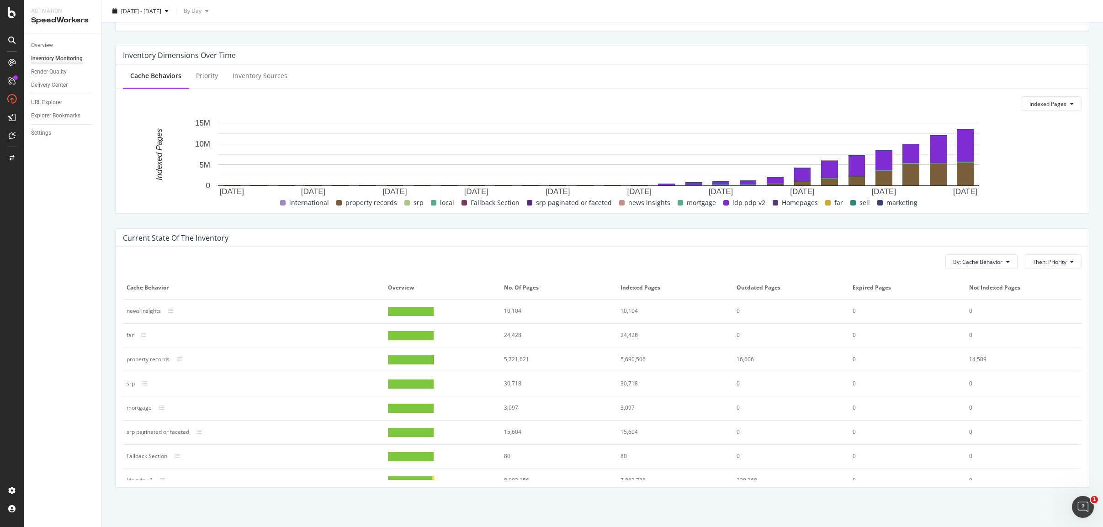
click at [447, 360] on div at bounding box center [437, 359] width 98 height 9
click at [397, 386] on div at bounding box center [411, 384] width 46 height 9
click at [133, 383] on div "srp" at bounding box center [131, 384] width 8 height 8
click at [147, 384] on icon at bounding box center [144, 383] width 5 height 5
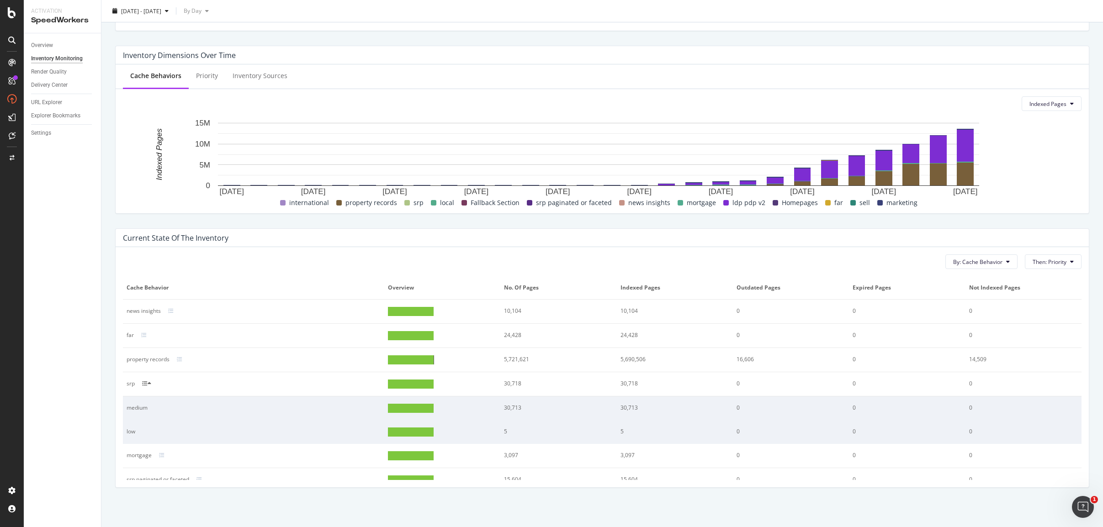
click at [136, 409] on div "medium" at bounding box center [241, 408] width 229 height 8
click at [433, 407] on div at bounding box center [437, 408] width 98 height 9
click at [420, 407] on div at bounding box center [411, 408] width 46 height 9
